Goal: Transaction & Acquisition: Purchase product/service

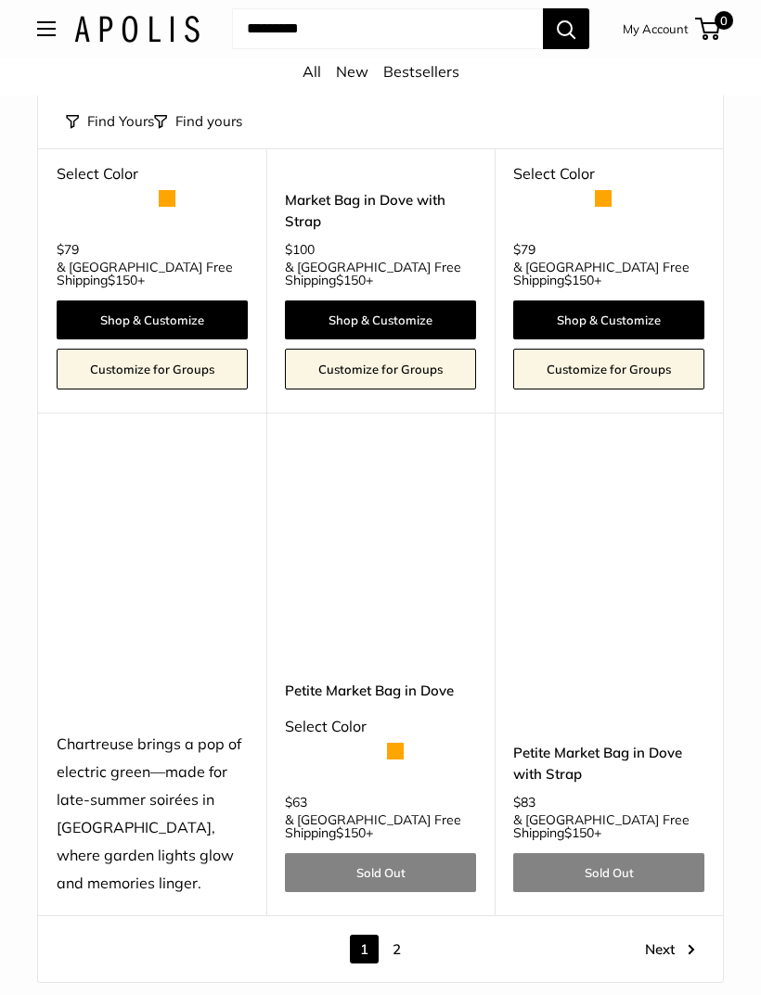
scroll to position [7711, 0]
click at [659, 935] on link "Next" at bounding box center [670, 949] width 50 height 29
click at [406, 935] on link "2" at bounding box center [396, 949] width 29 height 29
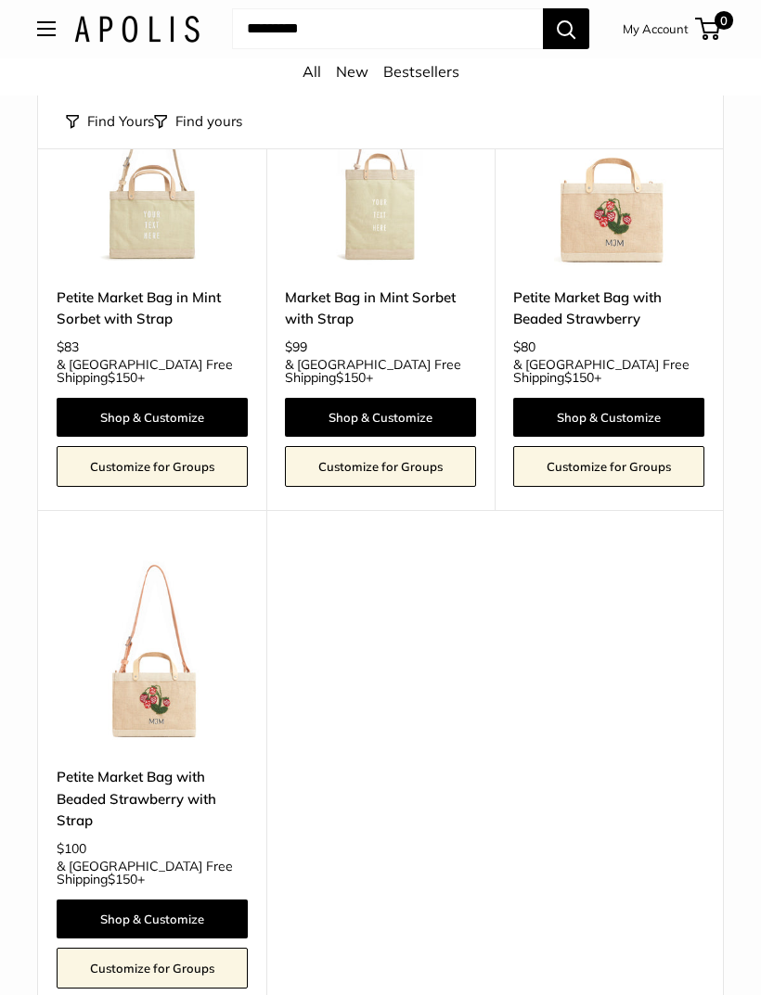
scroll to position [7902, 0]
click at [123, 900] on link "Shop & Customize" at bounding box center [152, 919] width 191 height 39
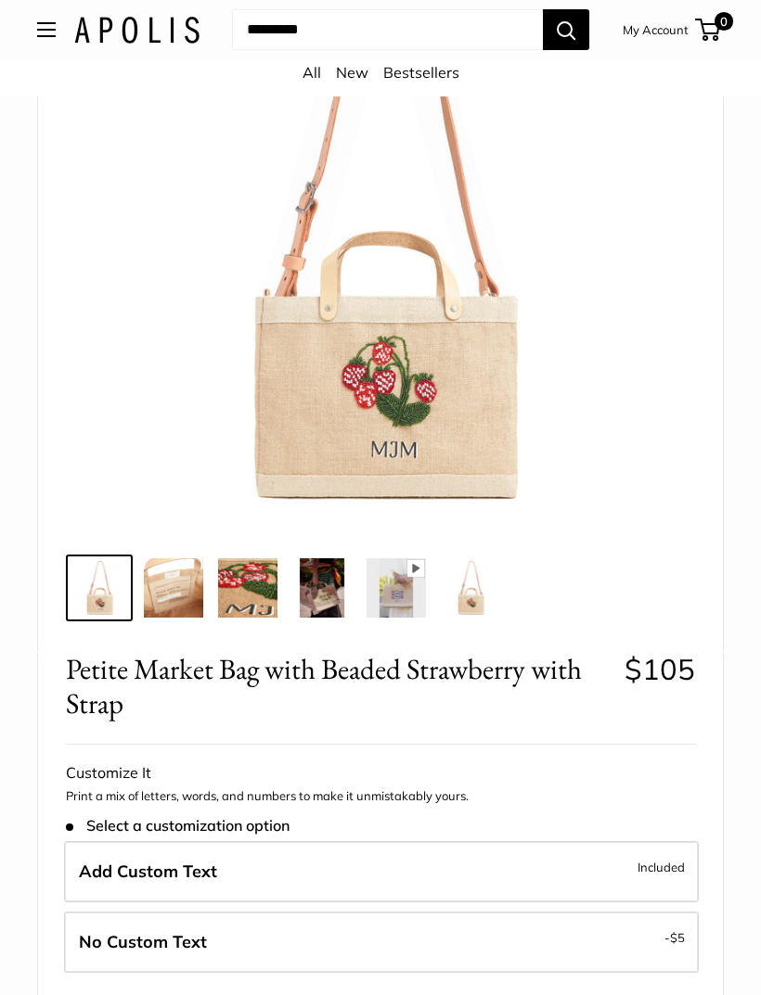
scroll to position [281, 0]
click at [172, 589] on img at bounding box center [173, 588] width 59 height 59
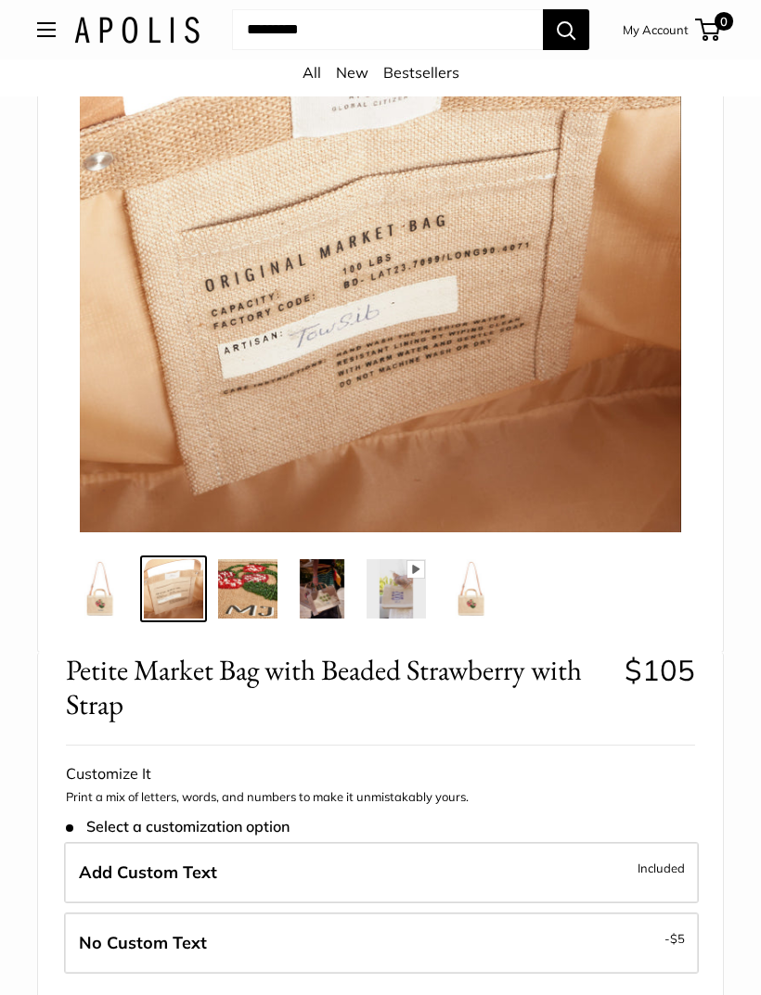
click at [108, 581] on img at bounding box center [99, 588] width 59 height 59
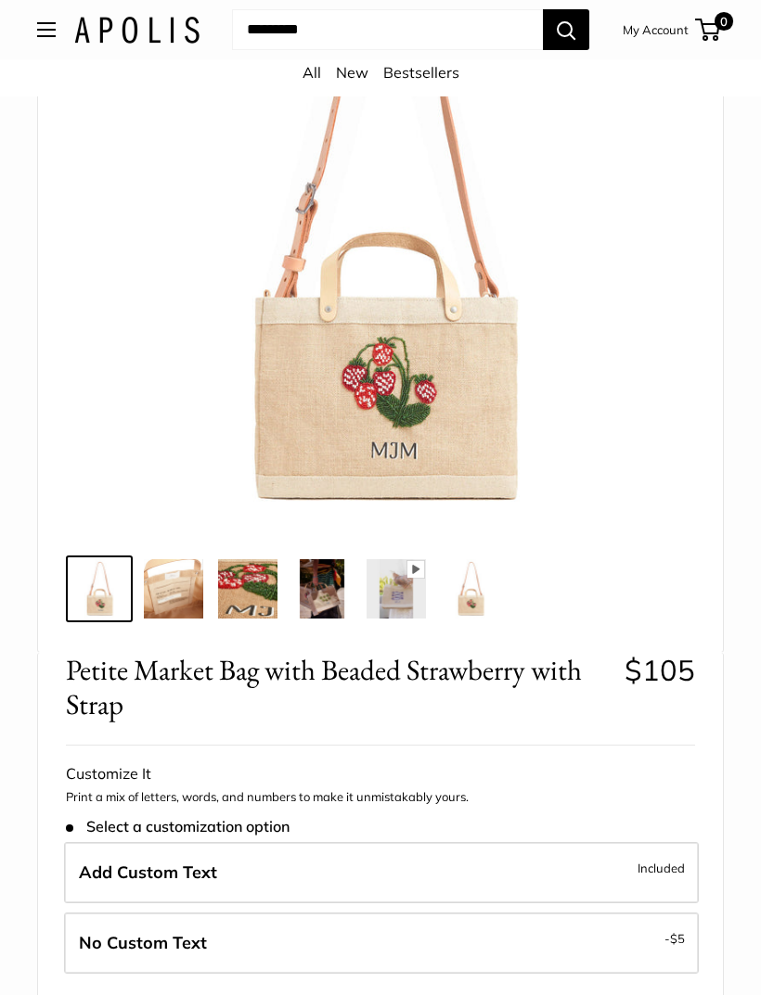
click at [465, 595] on img at bounding box center [470, 588] width 59 height 59
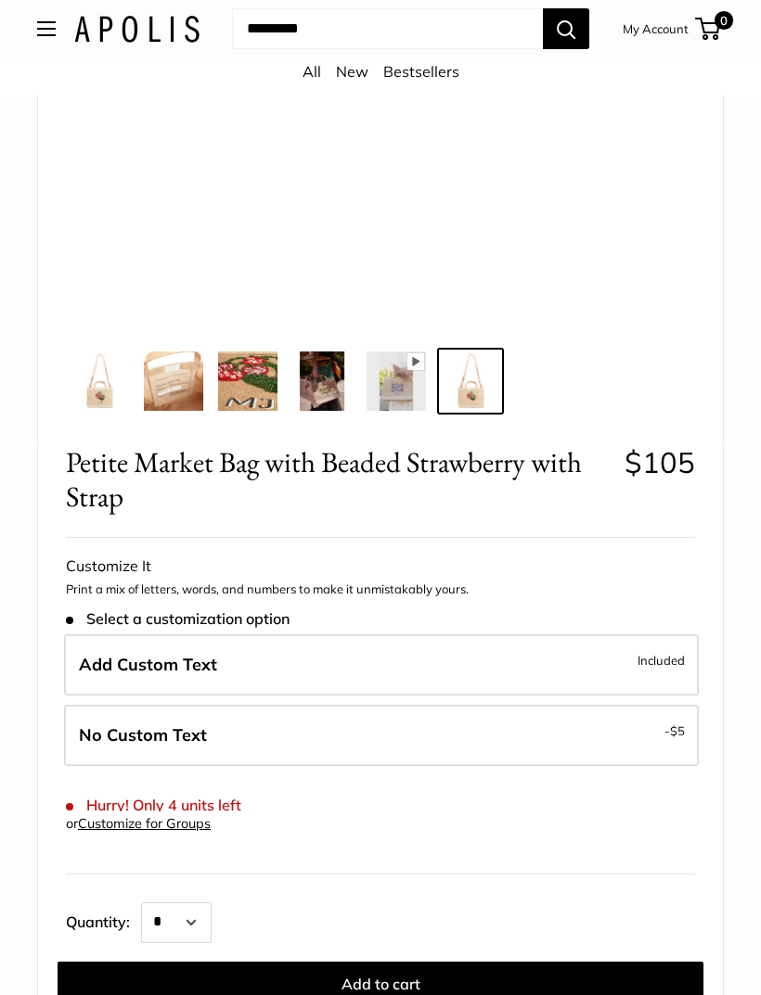
scroll to position [490, 0]
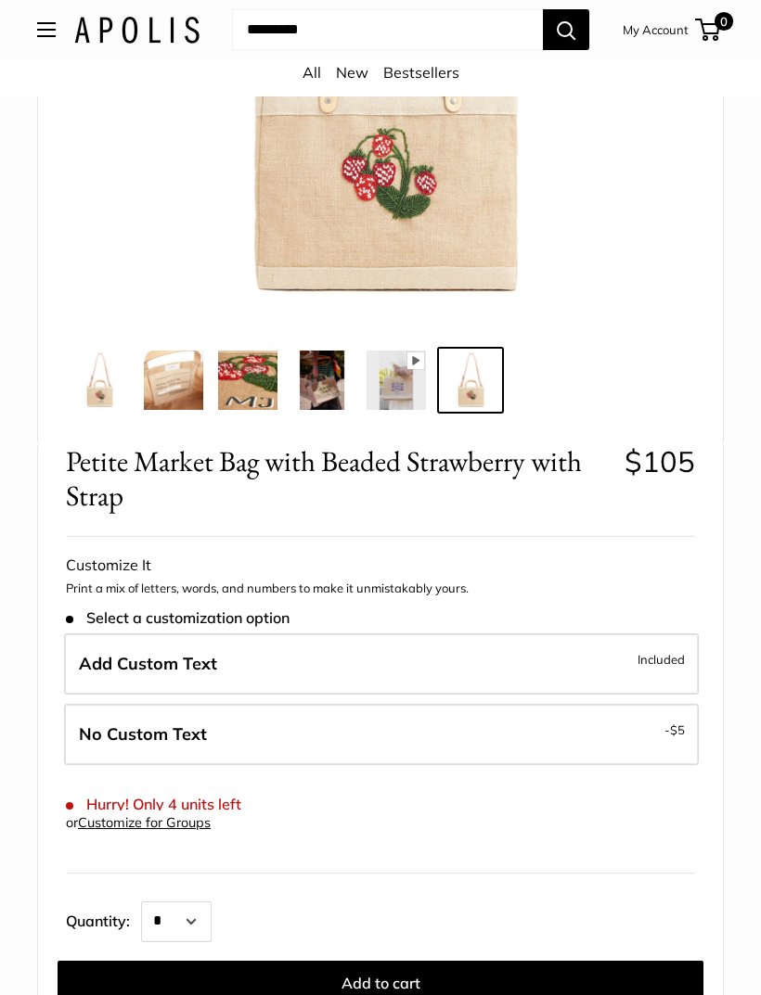
click at [134, 661] on span "Add Custom Text" at bounding box center [148, 663] width 138 height 21
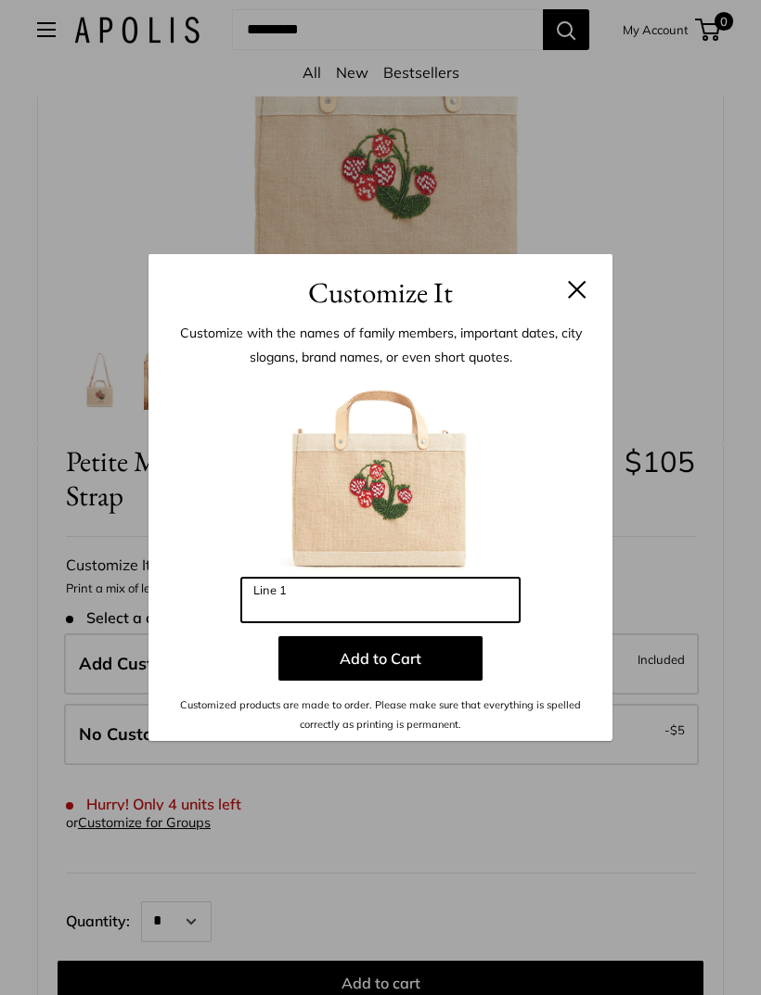
click at [280, 622] on input "Line 1" at bounding box center [380, 600] width 278 height 45
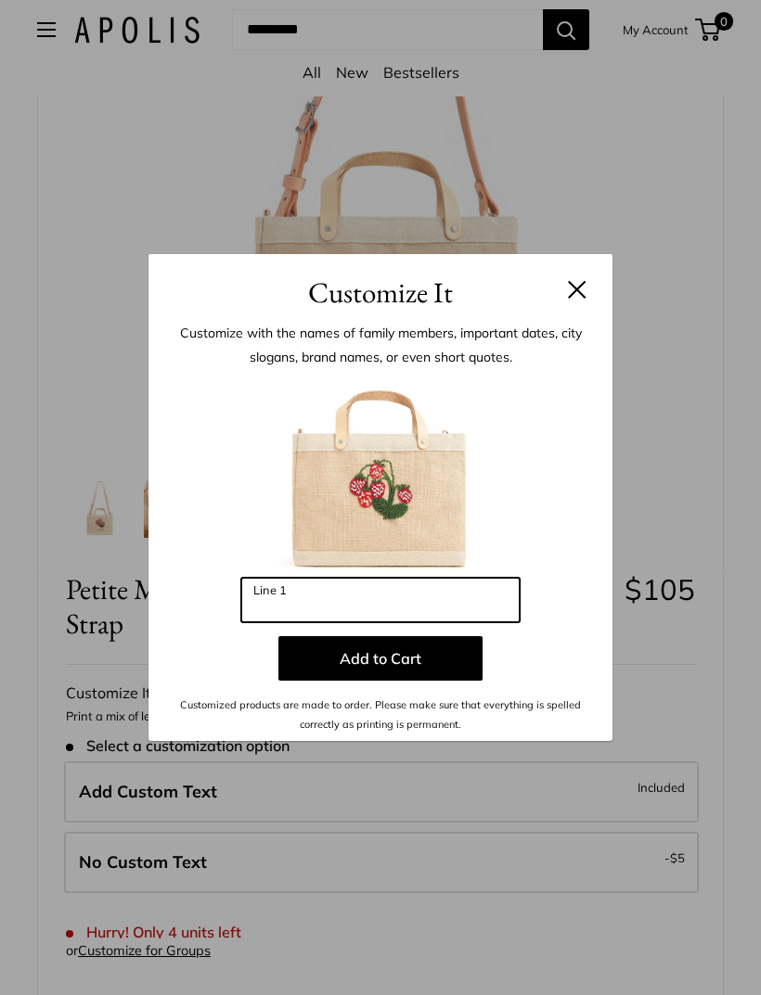
scroll to position [360, 0]
click at [403, 597] on input "Line 1" at bounding box center [380, 600] width 278 height 45
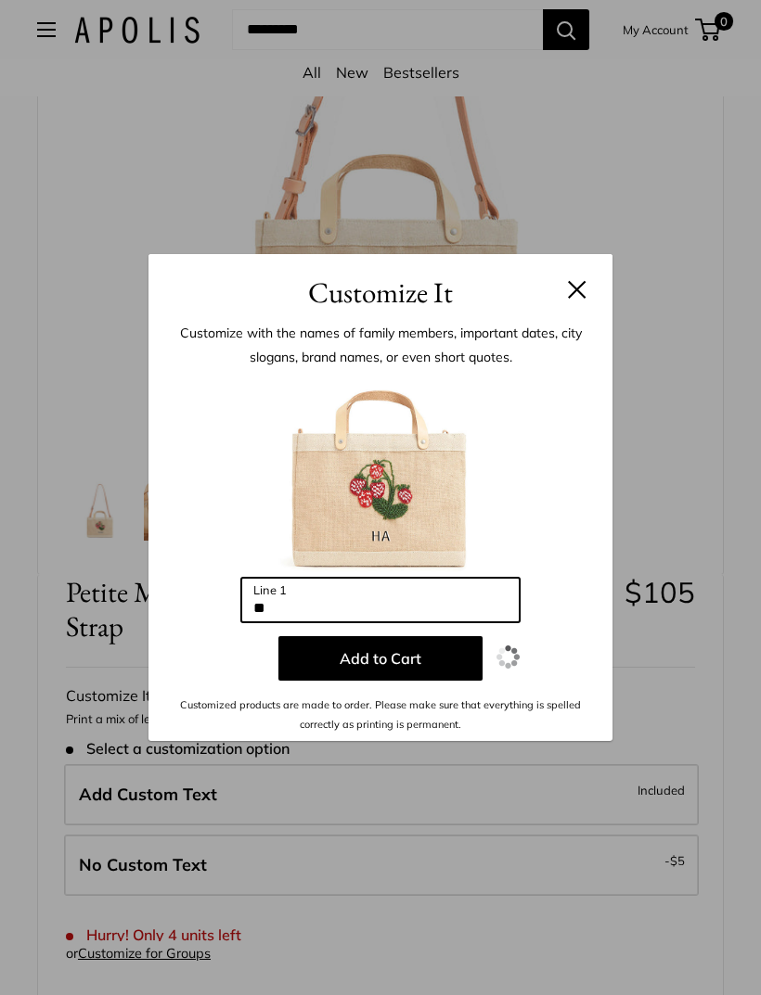
type input "*"
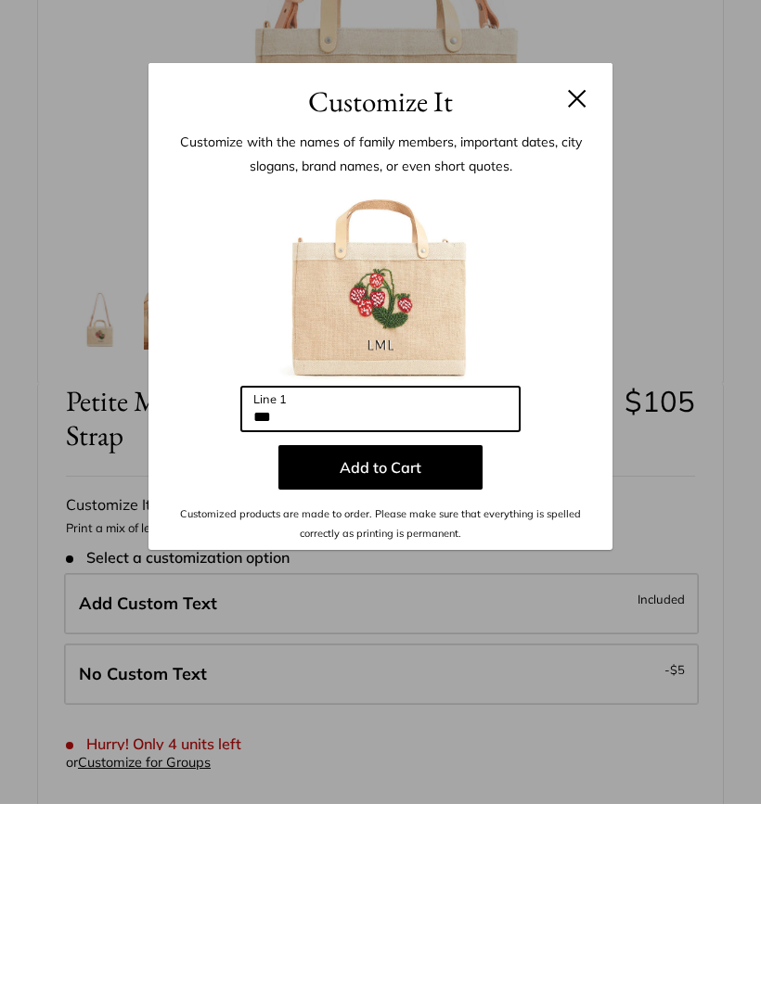
type input "***"
click at [439, 636] on button "Add to Cart" at bounding box center [380, 658] width 204 height 45
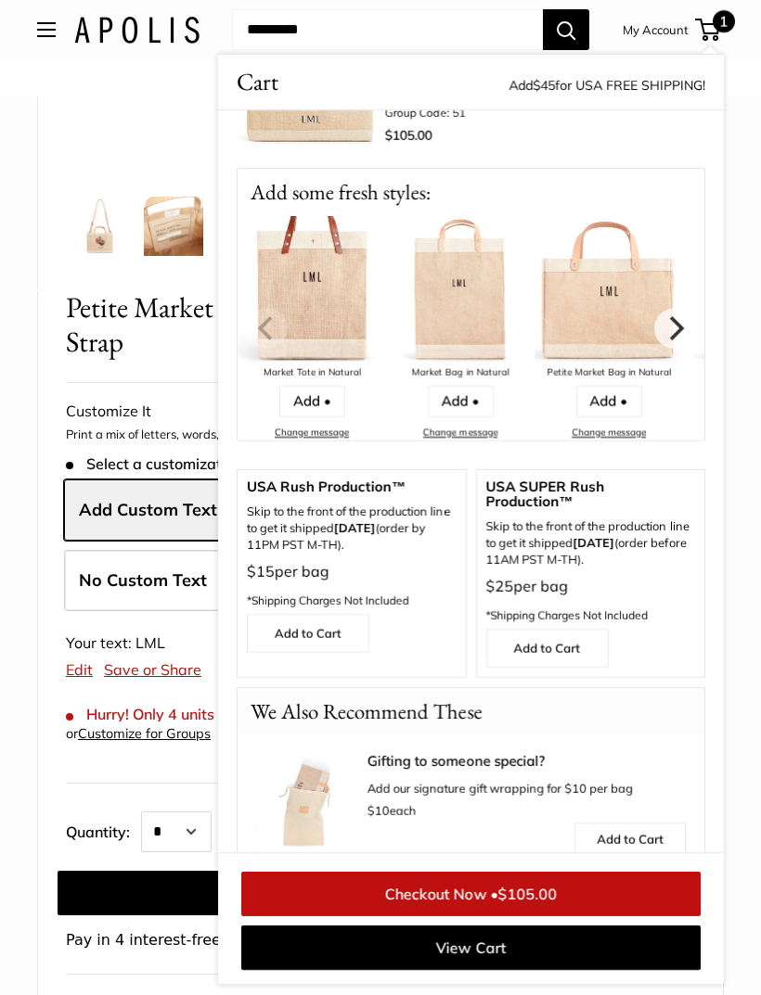
scroll to position [230, 0]
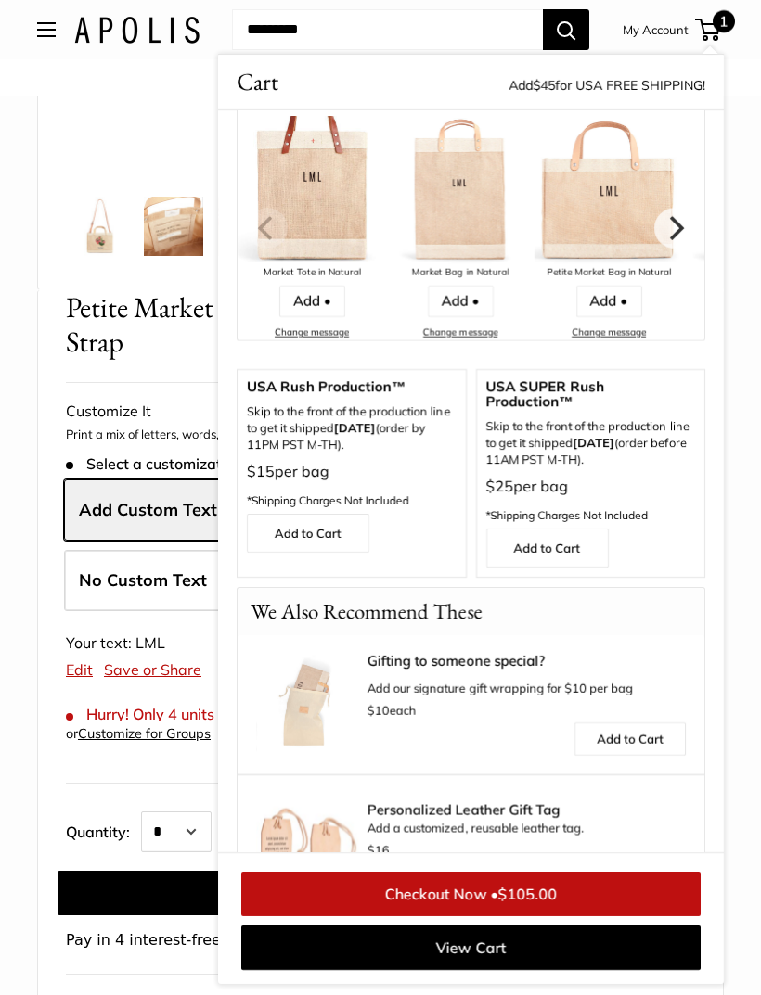
click at [627, 916] on link "Checkout Now • $105.00" at bounding box center [470, 894] width 459 height 45
